Goal: Use online tool/utility: Utilize a website feature to perform a specific function

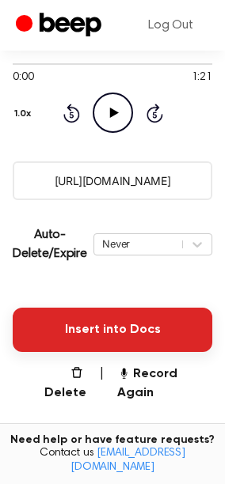
scroll to position [176, 0]
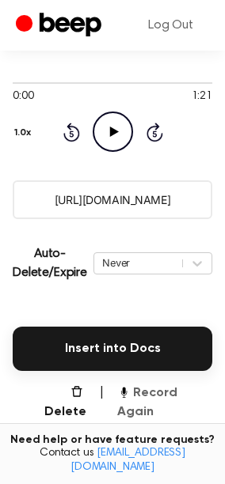
click at [191, 399] on button "Record Again" at bounding box center [164, 403] width 95 height 38
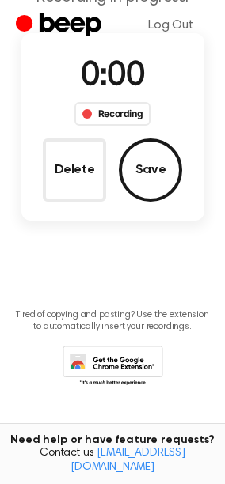
scroll to position [0, 0]
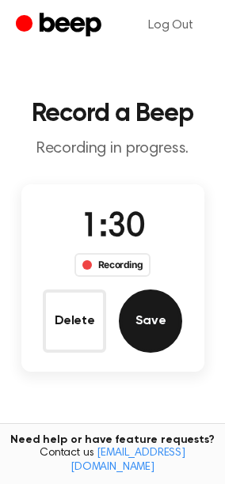
click at [166, 298] on button "Save" at bounding box center [150, 321] width 63 height 63
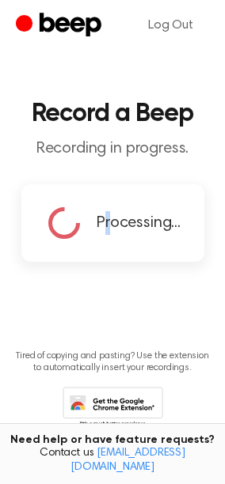
drag, startPoint x: 103, startPoint y: 218, endPoint x: 108, endPoint y: 228, distance: 10.6
click at [108, 228] on span "Processing..." at bounding box center [139, 223] width 84 height 24
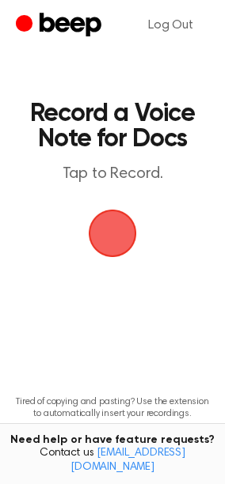
click at [97, 234] on span "button" at bounding box center [113, 234] width 48 height 48
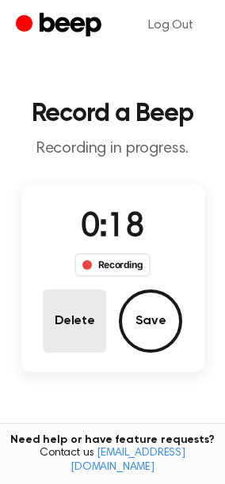
click at [82, 325] on button "Delete" at bounding box center [74, 321] width 63 height 63
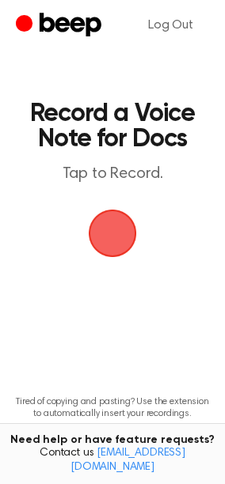
click at [106, 240] on span "button" at bounding box center [113, 234] width 48 height 48
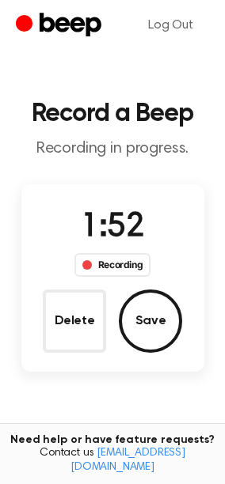
click at [170, 315] on button "Save" at bounding box center [150, 321] width 63 height 63
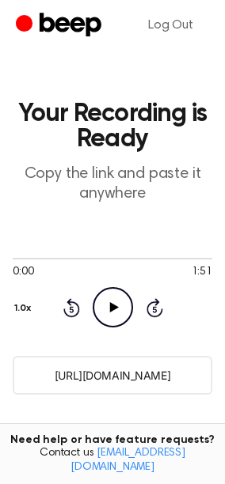
click at [100, 374] on input "https://beep.audio/RapqDOF" at bounding box center [112, 375] width 199 height 39
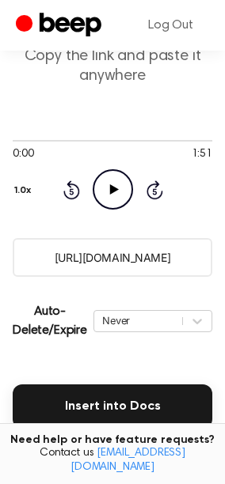
scroll to position [263, 0]
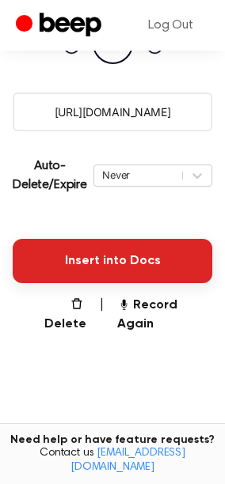
click at [100, 278] on button "Insert into Docs" at bounding box center [112, 261] width 199 height 44
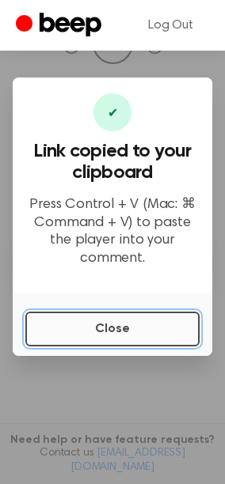
click at [81, 317] on button "Close" at bounding box center [112, 329] width 174 height 35
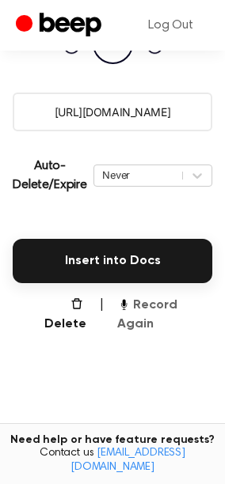
click at [178, 309] on button "Record Again" at bounding box center [164, 315] width 95 height 38
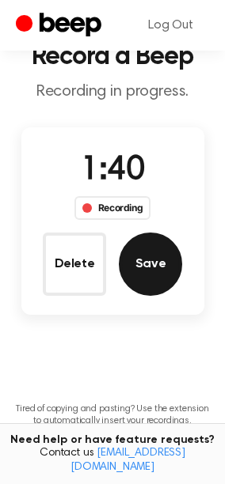
click at [153, 263] on button "Save" at bounding box center [150, 264] width 63 height 63
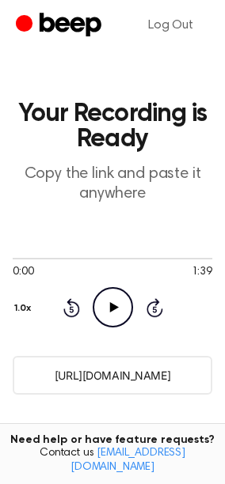
click at [130, 376] on input "https://beep.audio/xKeXdXe" at bounding box center [112, 375] width 199 height 39
click at [110, 369] on input "https://beep.audio/xKeXdXe" at bounding box center [112, 375] width 199 height 39
click at [112, 369] on input "https://beep.audio/xKeXdXe" at bounding box center [112, 375] width 199 height 39
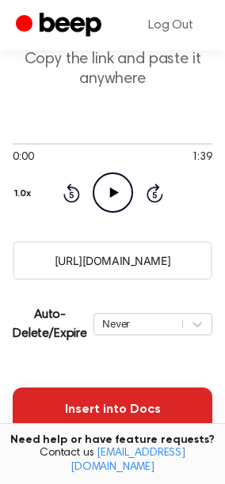
scroll to position [263, 0]
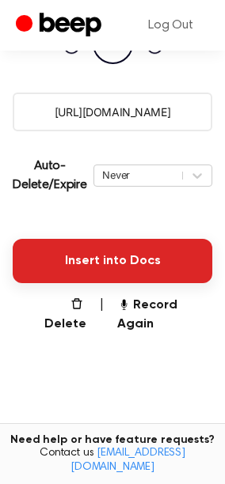
click at [135, 270] on button "Insert into Docs" at bounding box center [112, 261] width 199 height 44
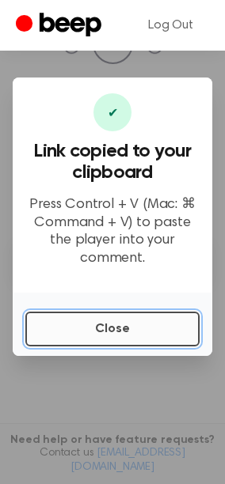
click at [120, 320] on button "Close" at bounding box center [112, 329] width 174 height 35
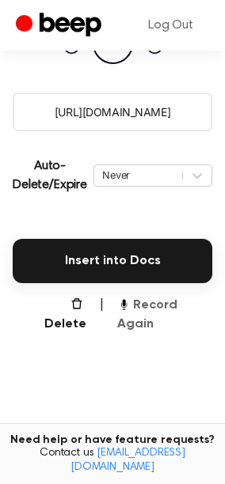
click at [153, 303] on button "Record Again" at bounding box center [164, 315] width 95 height 38
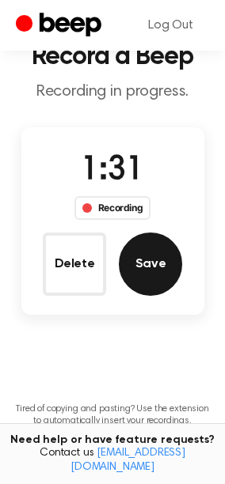
click at [157, 280] on button "Save" at bounding box center [150, 264] width 63 height 63
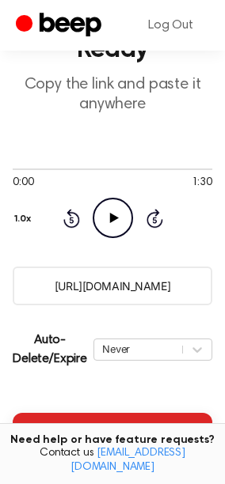
scroll to position [176, 0]
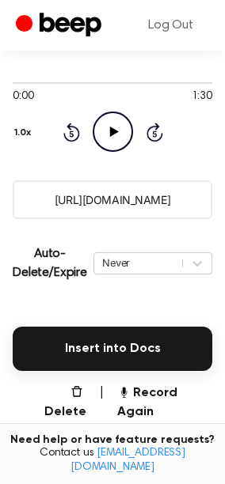
click at [134, 324] on div "Insert into Docs" at bounding box center [112, 339] width 199 height 63
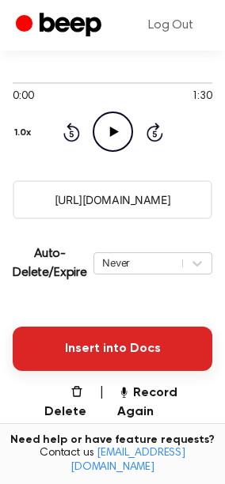
click at [139, 351] on button "Insert into Docs" at bounding box center [112, 349] width 199 height 44
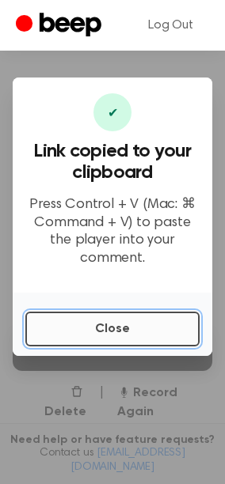
click at [119, 320] on button "Close" at bounding box center [112, 329] width 174 height 35
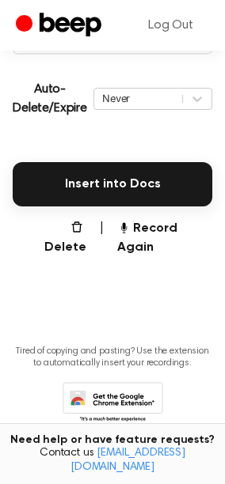
scroll to position [351, 0]
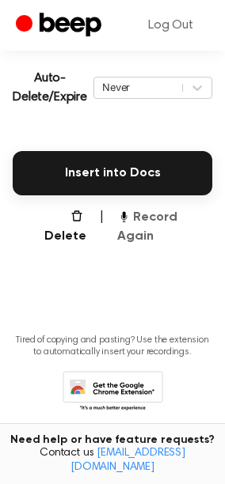
click at [176, 224] on button "Record Again" at bounding box center [164, 227] width 95 height 38
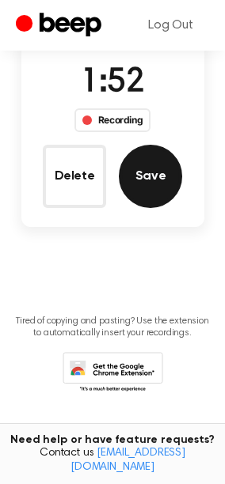
click at [150, 167] on button "Save" at bounding box center [150, 176] width 63 height 63
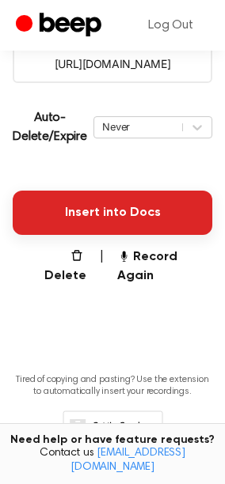
scroll to position [351, 0]
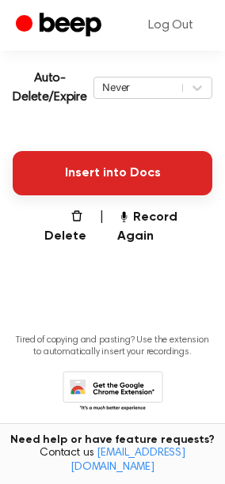
click at [127, 166] on button "Insert into Docs" at bounding box center [112, 173] width 199 height 44
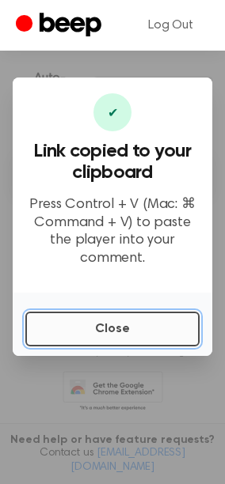
click at [71, 313] on button "Close" at bounding box center [112, 329] width 174 height 35
